Goal: Task Accomplishment & Management: Complete application form

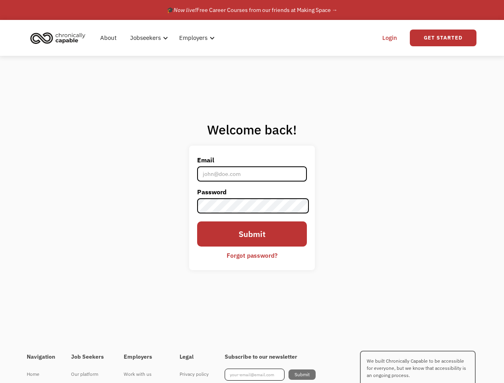
click at [252, 191] on label "Password" at bounding box center [252, 191] width 110 height 13
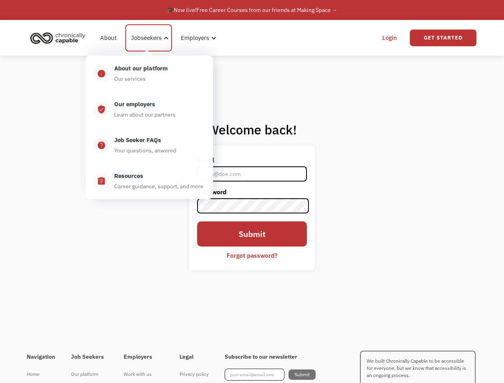
click at [158, 38] on div "Jobseekers" at bounding box center [146, 38] width 31 height 10
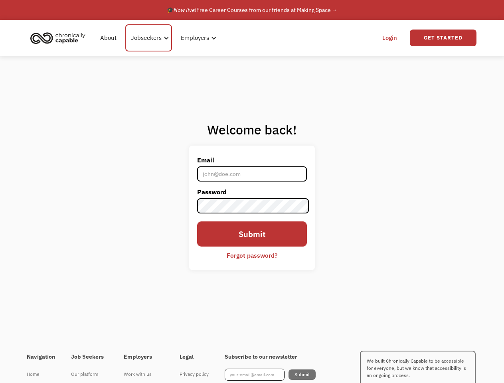
click at [148, 38] on div "Jobseekers" at bounding box center [146, 38] width 31 height 10
click at [195, 38] on div "Employers" at bounding box center [194, 38] width 28 height 10
click at [443, 38] on link "Get Started" at bounding box center [443, 38] width 67 height 17
click at [0, 0] on div "I'm looking for work Join as a job seeker" at bounding box center [0, 0] width 0 height 0
click at [252, 255] on div "I'm looking for work Join as a job seeker" at bounding box center [167, 204] width 169 height 168
